Goal: Task Accomplishment & Management: Manage account settings

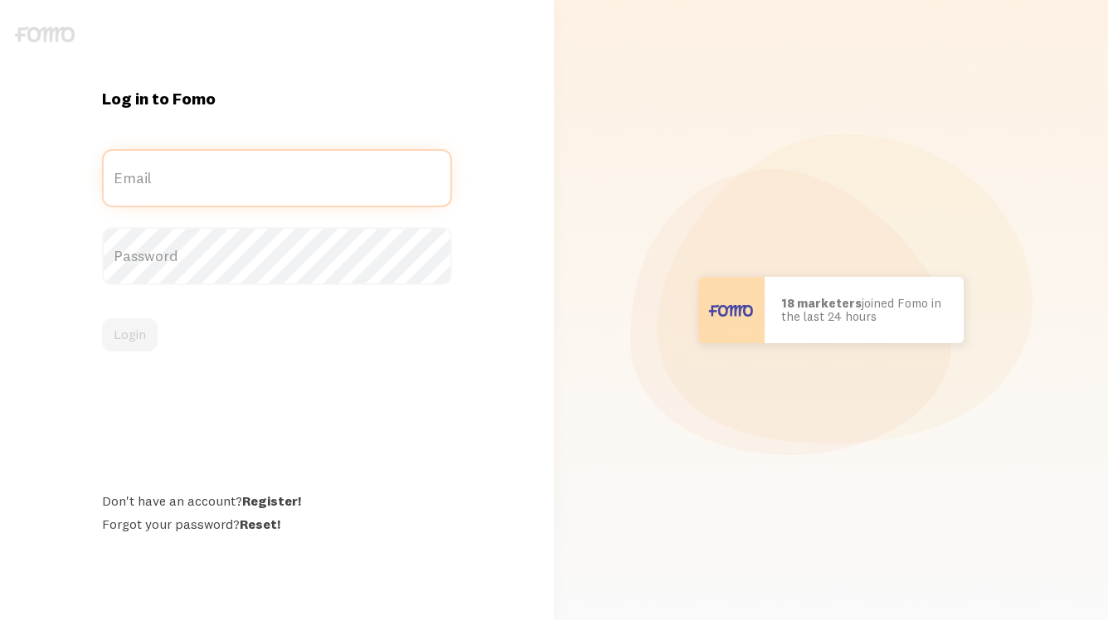
type input "[EMAIL_ADDRESS][DOMAIN_NAME]"
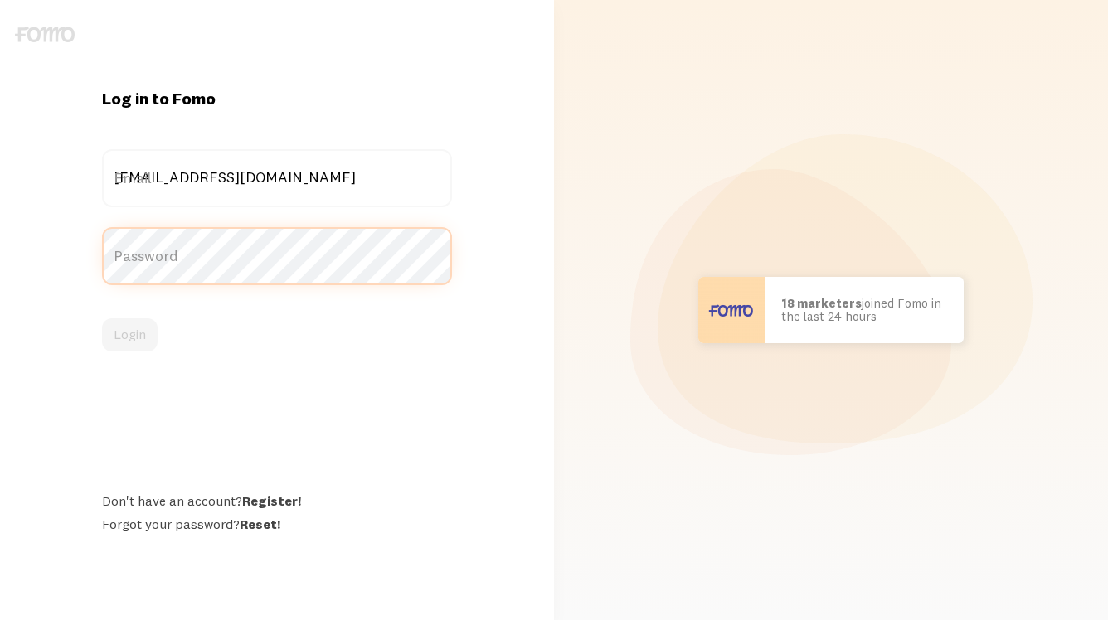
click at [129, 334] on button "Login" at bounding box center [130, 334] width 56 height 33
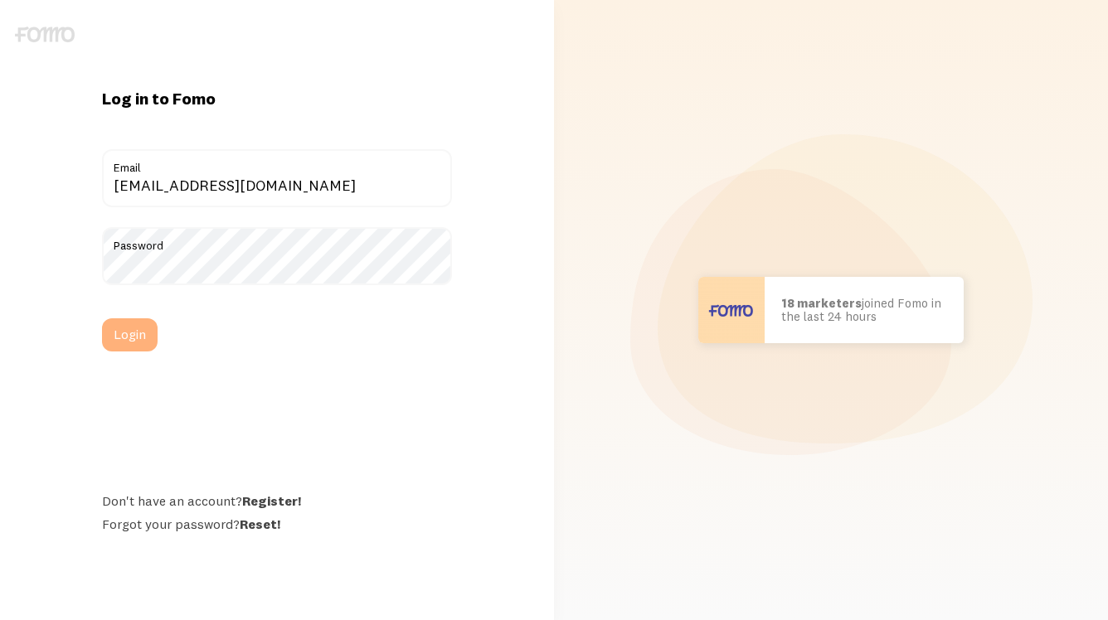
click at [127, 335] on button "Login" at bounding box center [130, 334] width 56 height 33
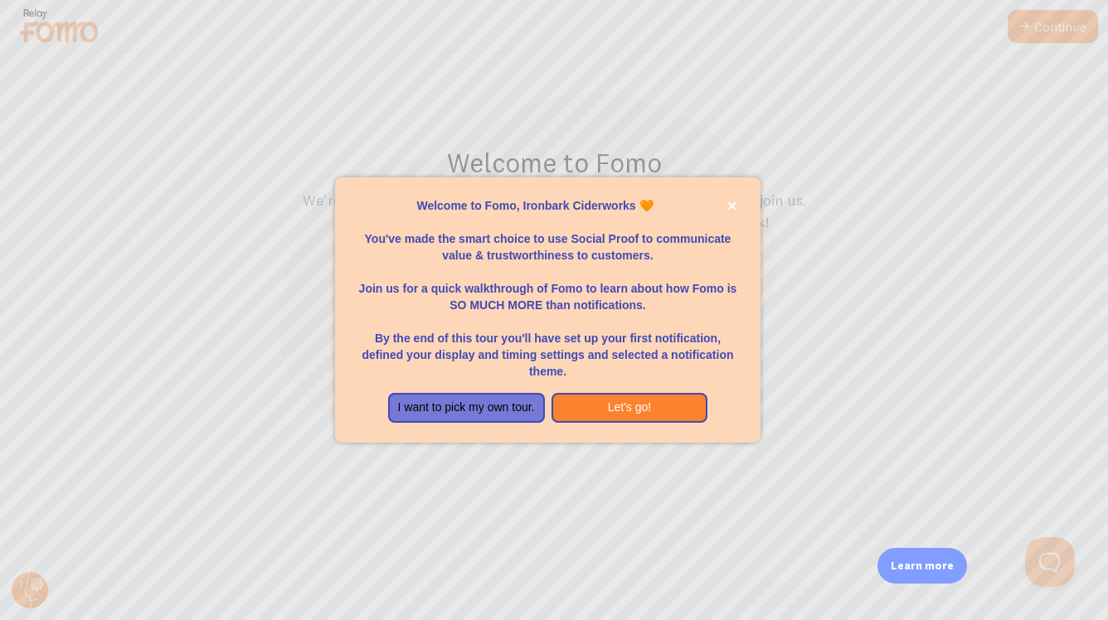
click at [1051, 27] on div at bounding box center [554, 310] width 1108 height 620
click at [1067, 25] on div at bounding box center [554, 310] width 1108 height 620
click at [1046, 563] on div at bounding box center [554, 310] width 1108 height 620
click at [731, 211] on icon "close," at bounding box center [731, 206] width 8 height 8
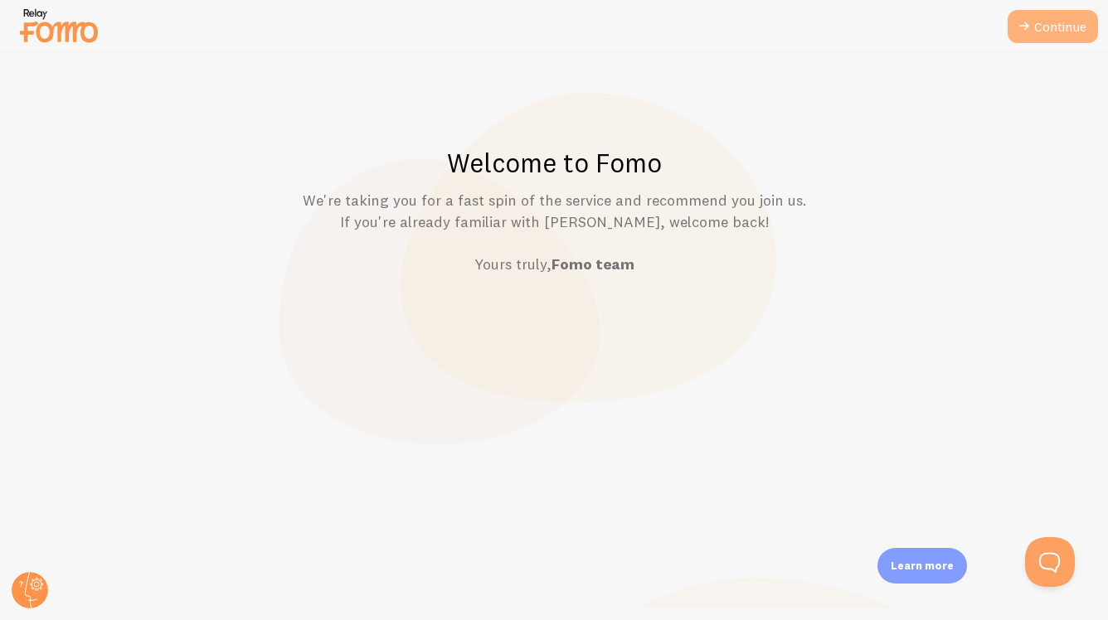
click at [1059, 17] on link "Continue" at bounding box center [1053, 26] width 90 height 33
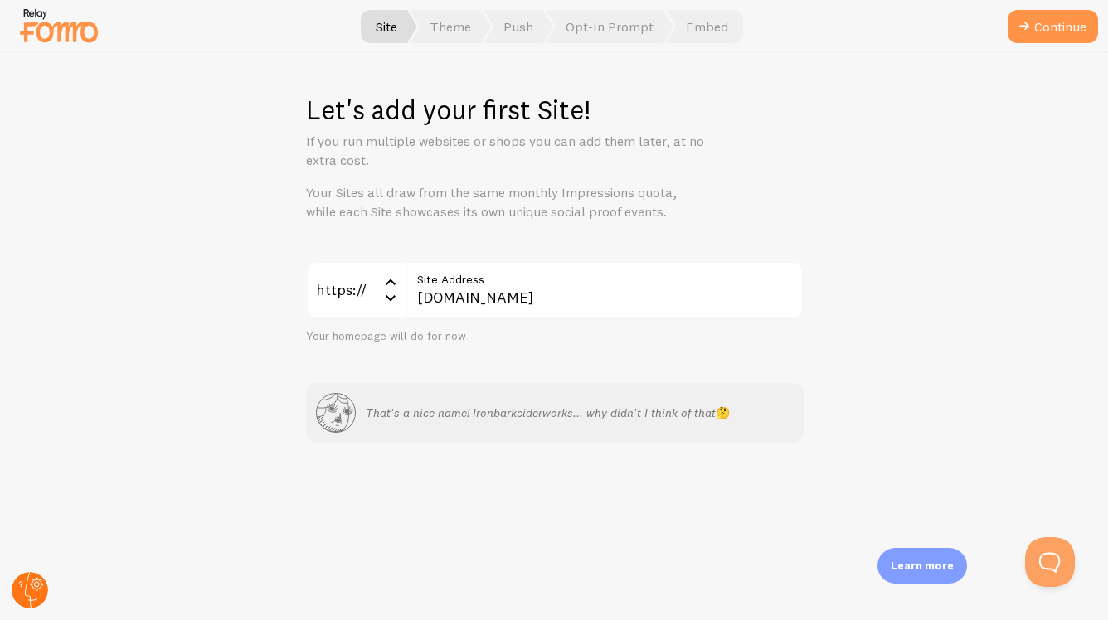
click at [30, 585] on circle at bounding box center [30, 590] width 36 height 36
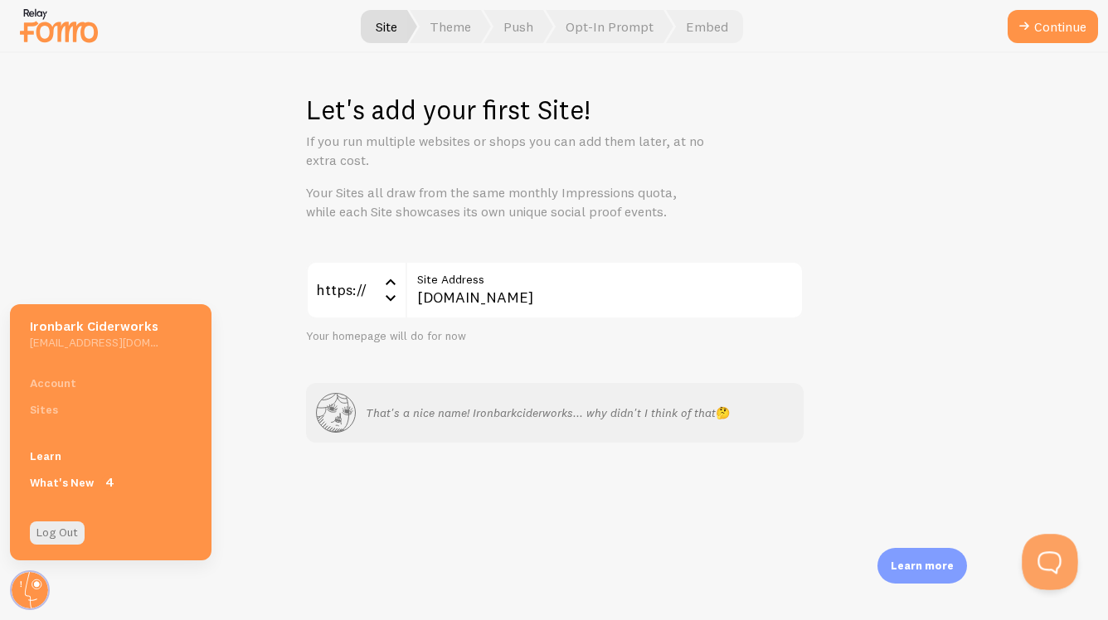
click at [1037, 561] on button "Open Beacon popover" at bounding box center [1047, 559] width 50 height 50
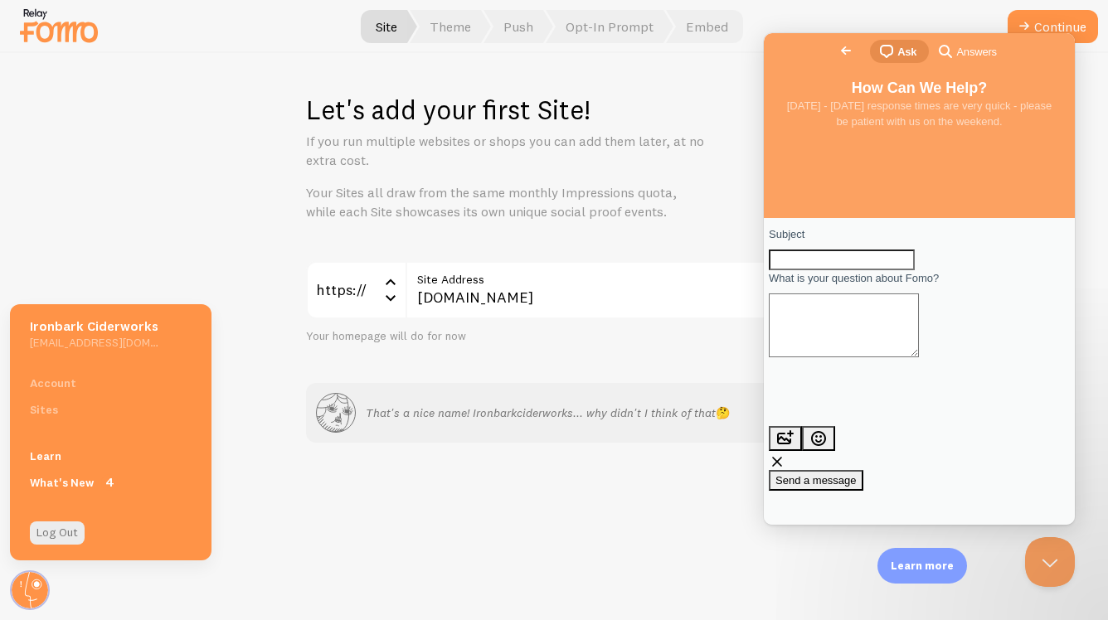
click at [814, 265] on input "Subject" at bounding box center [842, 261] width 146 height 22
type input "Cancel my account"
click at [815, 338] on textarea "What is your question about Fomo?" at bounding box center [844, 326] width 150 height 64
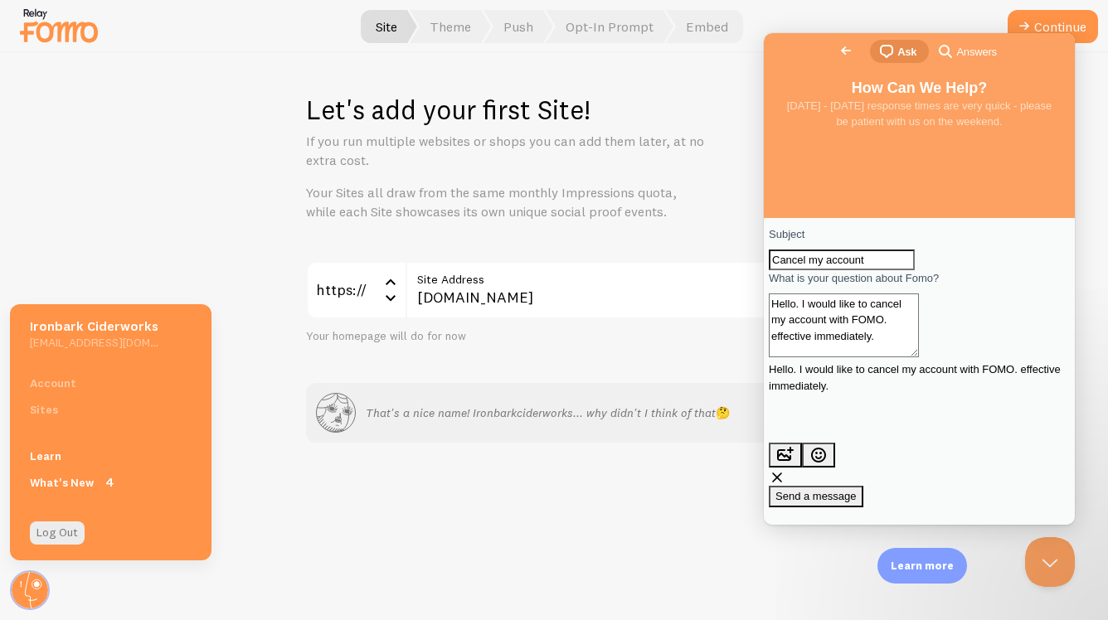
type textarea "Hello. I would like to cancel my account with FOMO. effective immediately."
click at [857, 490] on span "Send a message" at bounding box center [815, 496] width 81 height 12
